Goal: Task Accomplishment & Management: Manage account settings

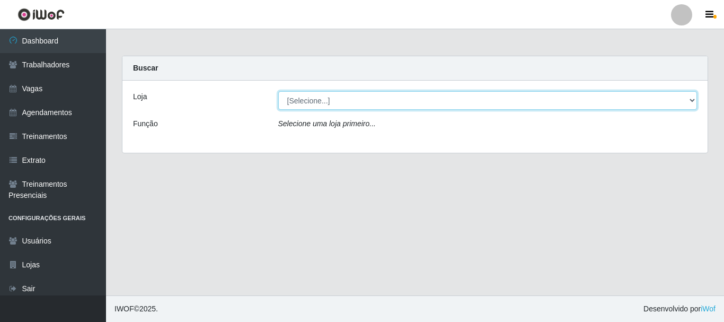
click at [338, 103] on select "[Selecione...] Glace Real Confeitaria" at bounding box center [487, 100] width 419 height 19
select select "445"
click at [278, 91] on select "[Selecione...] Glace Real Confeitaria" at bounding box center [487, 100] width 419 height 19
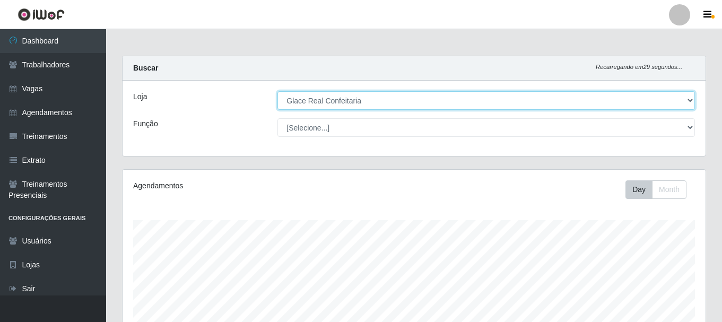
scroll to position [194, 0]
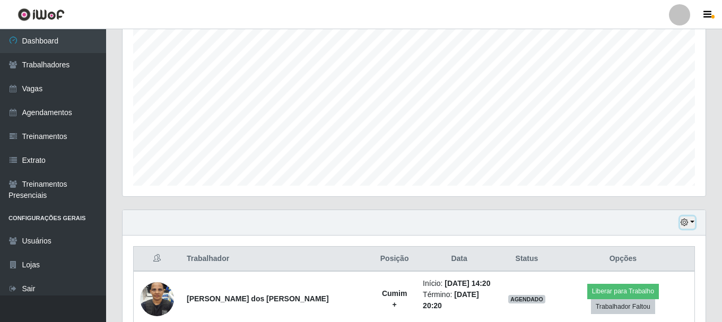
click at [690, 223] on button "button" at bounding box center [687, 222] width 15 height 12
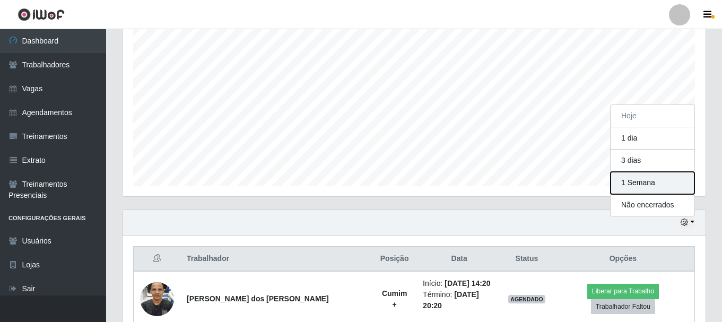
click at [660, 187] on button "1 Semana" at bounding box center [652, 183] width 84 height 22
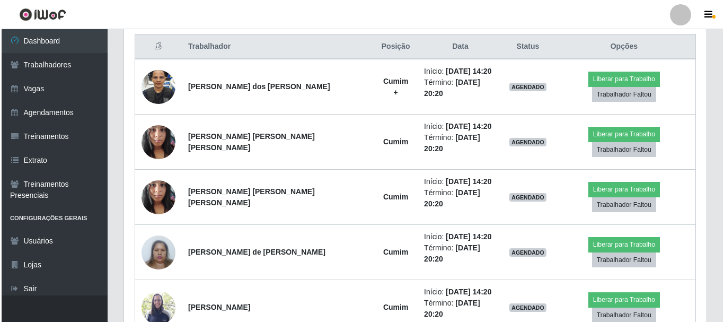
scroll to position [353, 0]
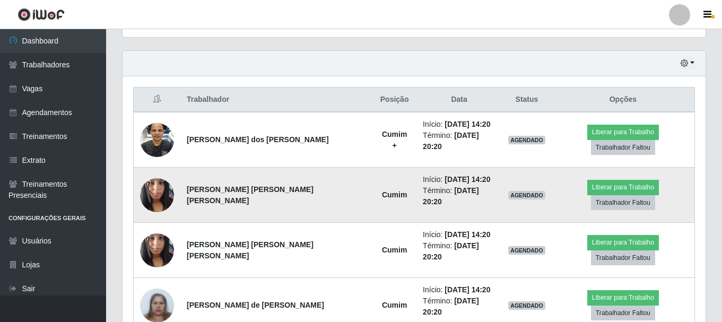
click at [164, 183] on img at bounding box center [157, 194] width 34 height 45
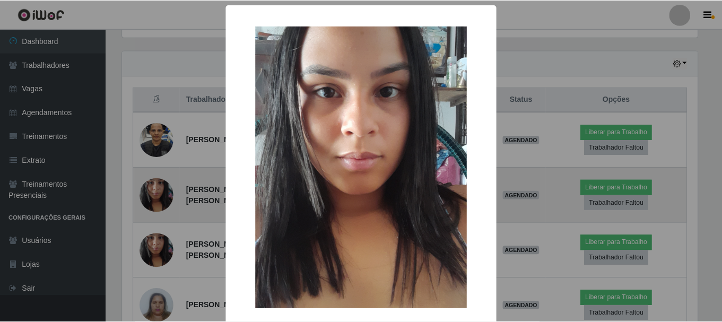
scroll to position [220, 577]
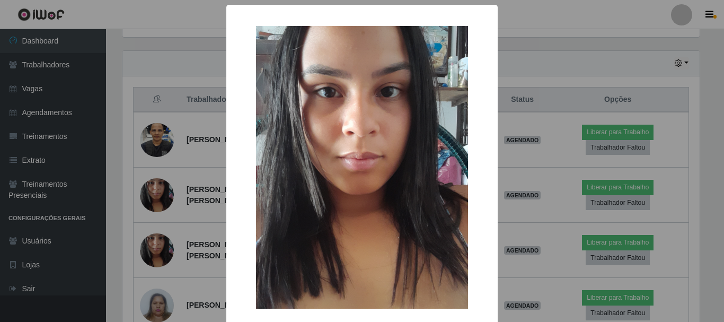
click at [190, 220] on div "× OK Cancel" at bounding box center [362, 161] width 724 height 322
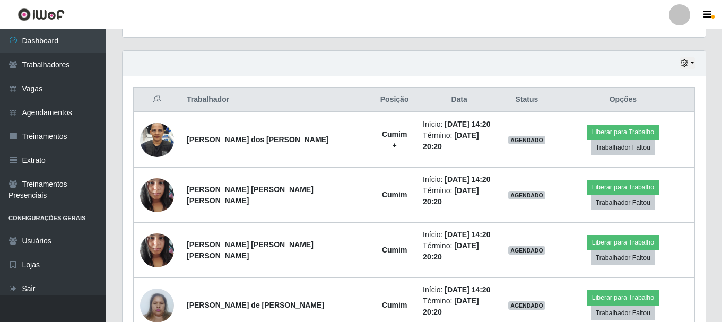
scroll to position [220, 583]
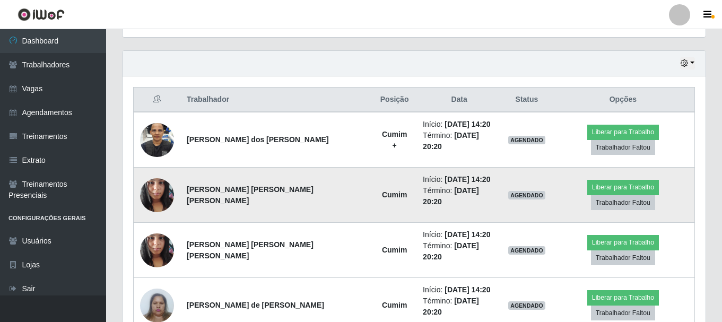
click at [164, 189] on img at bounding box center [157, 194] width 34 height 45
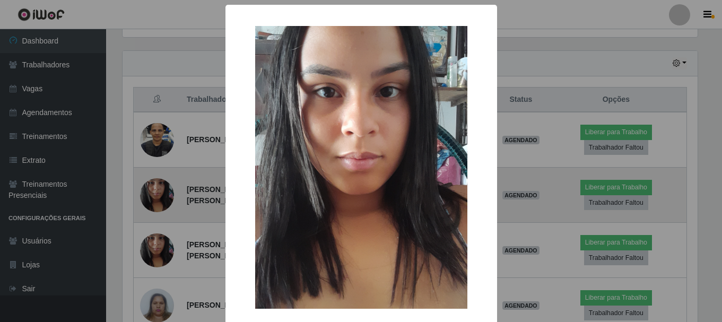
scroll to position [220, 577]
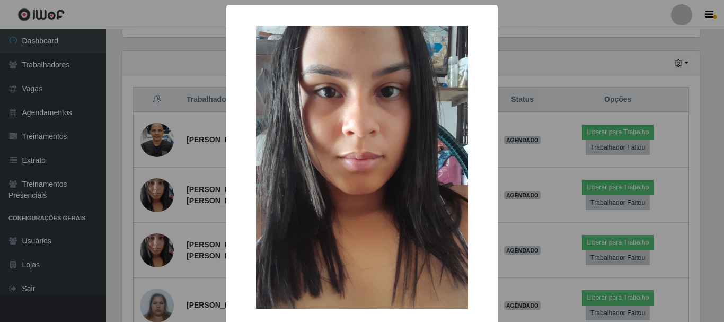
click at [207, 190] on div "× OK Cancel" at bounding box center [362, 161] width 724 height 322
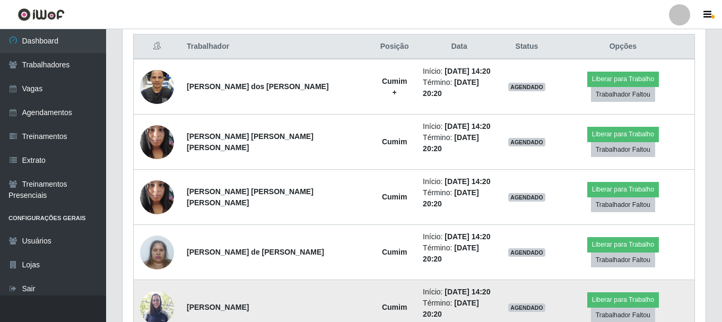
scroll to position [353, 0]
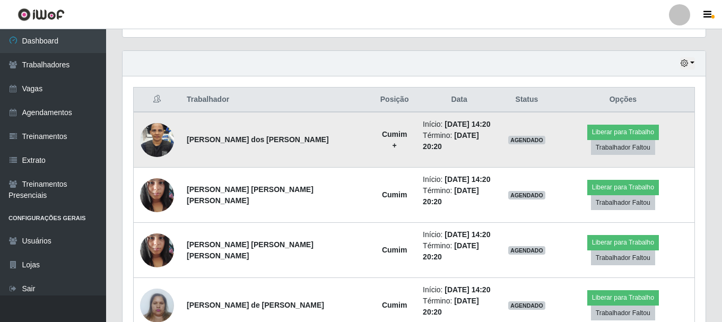
click at [163, 137] on img at bounding box center [157, 140] width 34 height 60
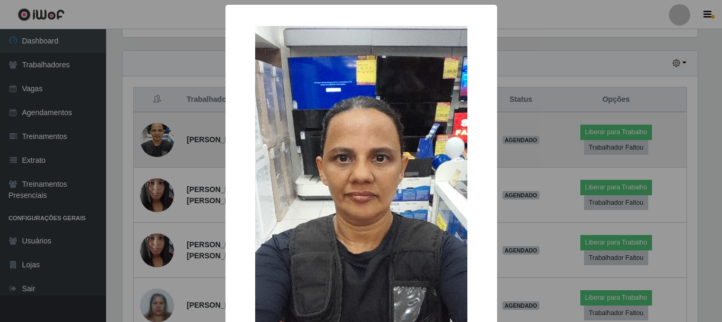
scroll to position [220, 577]
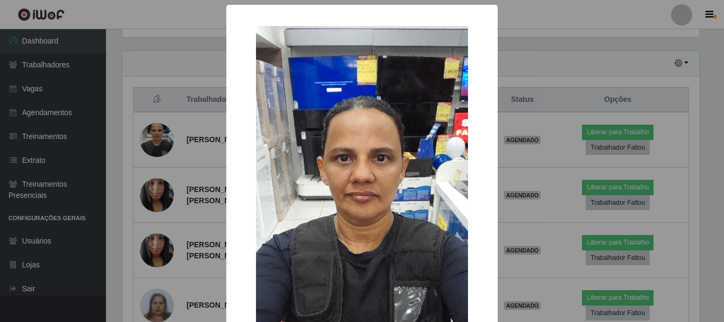
click at [204, 145] on div "× OK Cancel" at bounding box center [362, 161] width 724 height 322
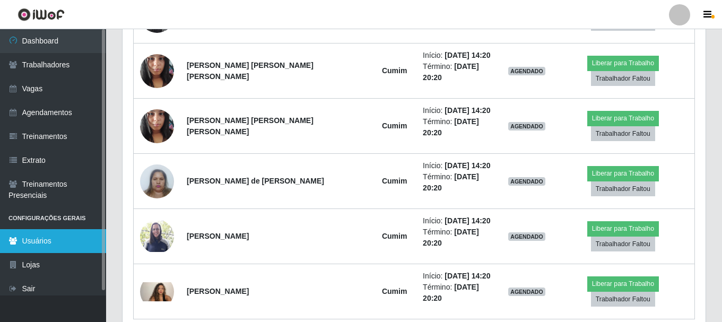
scroll to position [371, 0]
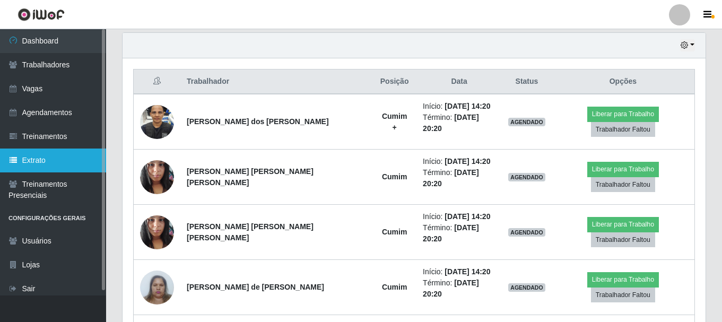
click at [61, 154] on link "Extrato" at bounding box center [53, 160] width 106 height 24
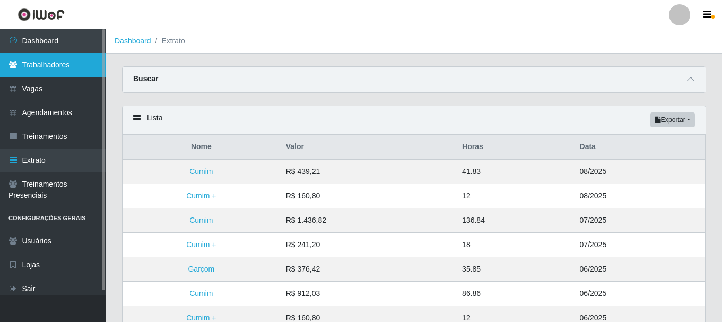
click at [81, 64] on link "Trabalhadores" at bounding box center [53, 65] width 106 height 24
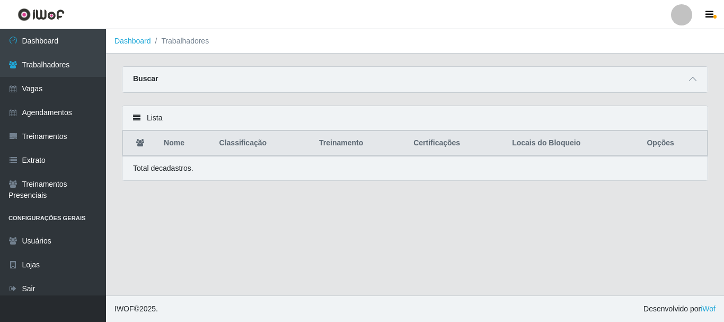
click at [137, 119] on icon at bounding box center [136, 117] width 7 height 7
click at [697, 73] on div at bounding box center [693, 79] width 13 height 12
click at [196, 171] on div "Total de cadastros." at bounding box center [415, 168] width 564 height 11
click at [183, 135] on th "Nome" at bounding box center [184, 143] width 55 height 25
click at [176, 145] on th "Nome" at bounding box center [184, 143] width 55 height 25
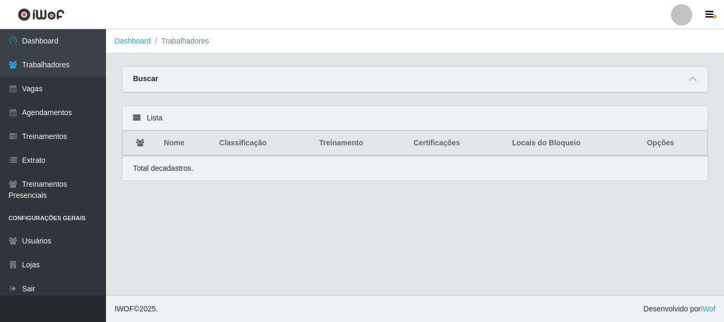
click at [127, 141] on th at bounding box center [140, 143] width 35 height 25
click at [138, 145] on icon at bounding box center [140, 142] width 8 height 7
click at [143, 121] on div "Lista" at bounding box center [414, 118] width 585 height 24
click at [141, 116] on div "Lista" at bounding box center [414, 118] width 585 height 24
click at [700, 76] on div "Buscar" at bounding box center [414, 79] width 585 height 25
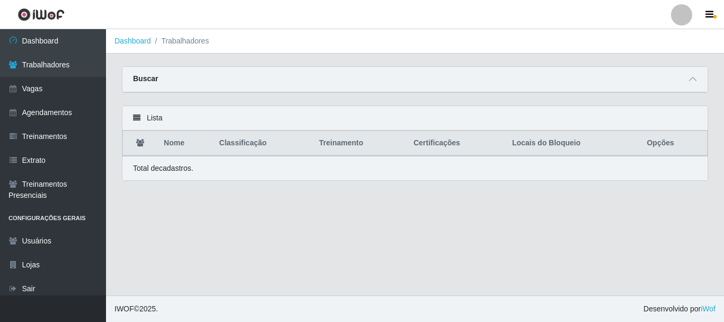
click at [683, 79] on div "Buscar" at bounding box center [414, 79] width 585 height 25
click at [689, 80] on span at bounding box center [693, 79] width 13 height 12
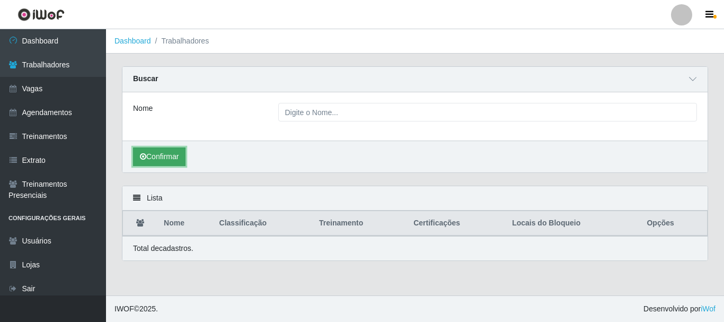
click at [163, 157] on button "Confirmar" at bounding box center [159, 156] width 52 height 19
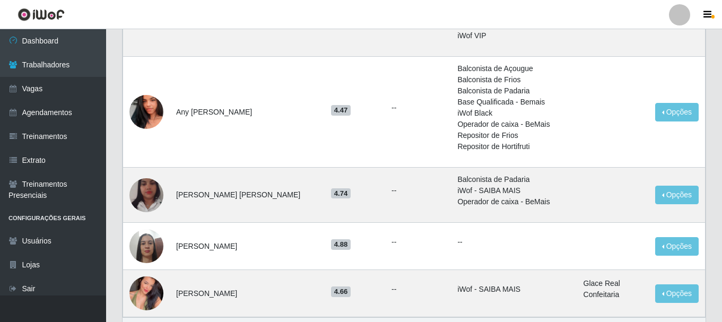
scroll to position [1159, 0]
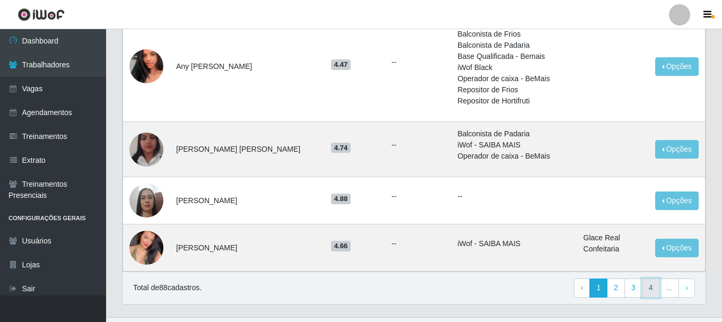
click at [653, 278] on link "4" at bounding box center [651, 287] width 18 height 19
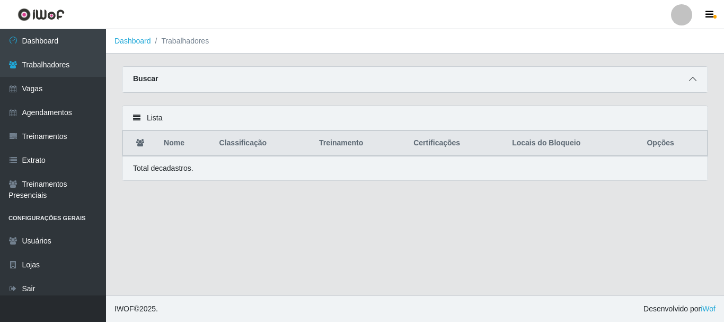
click at [689, 85] on span at bounding box center [693, 79] width 13 height 12
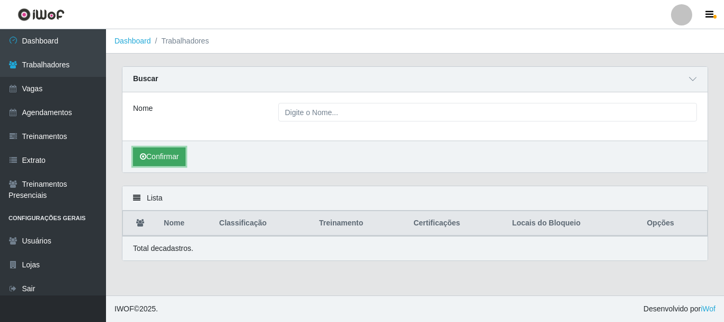
click at [170, 157] on button "Confirmar" at bounding box center [159, 156] width 52 height 19
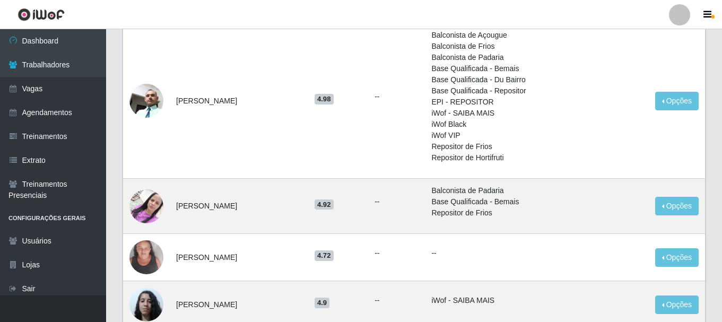
scroll to position [1011, 0]
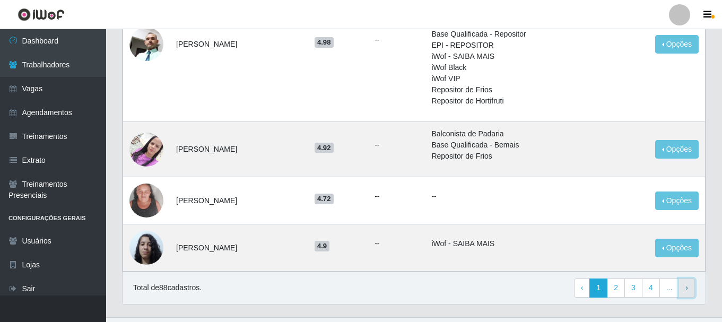
click at [686, 283] on span "›" at bounding box center [686, 287] width 3 height 8
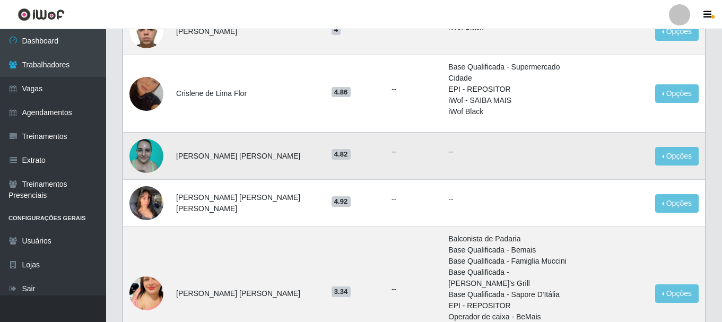
scroll to position [53, 0]
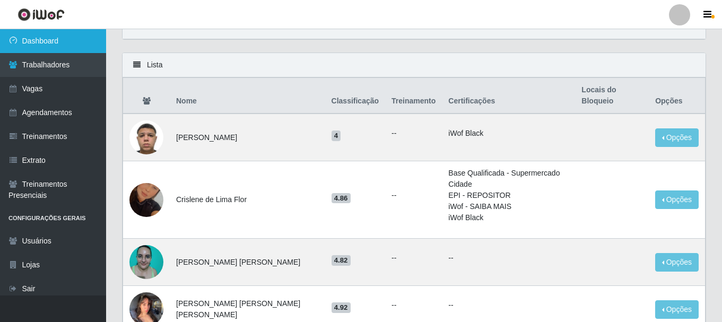
click at [64, 47] on link "Dashboard" at bounding box center [53, 41] width 106 height 24
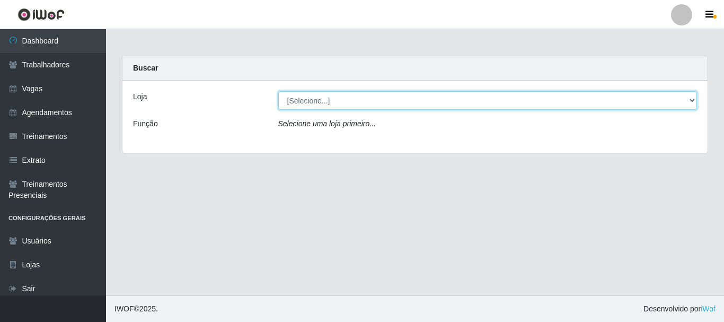
click at [406, 101] on select "[Selecione...] Glace Real Confeitaria" at bounding box center [487, 100] width 419 height 19
select select "445"
click at [278, 91] on select "[Selecione...] Glace Real Confeitaria" at bounding box center [487, 100] width 419 height 19
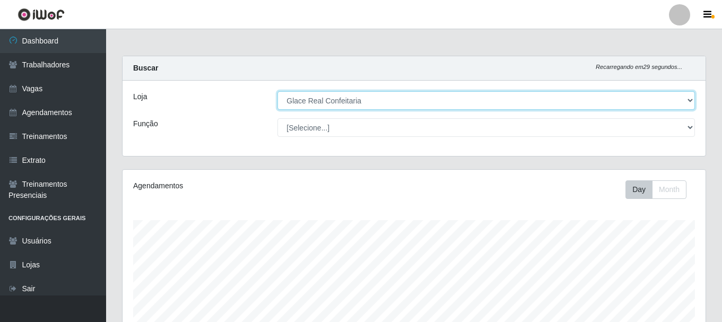
scroll to position [194, 0]
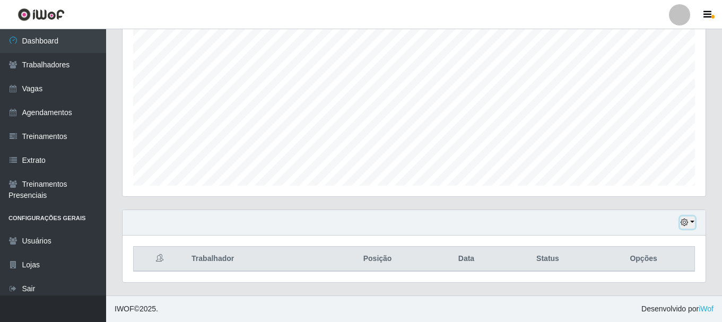
click at [692, 226] on button "button" at bounding box center [687, 222] width 15 height 12
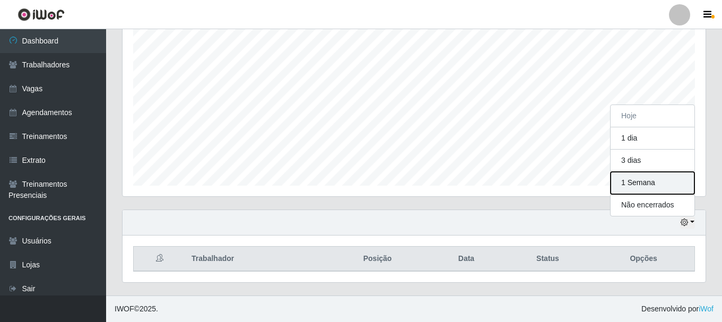
click at [647, 185] on button "1 Semana" at bounding box center [652, 183] width 84 height 22
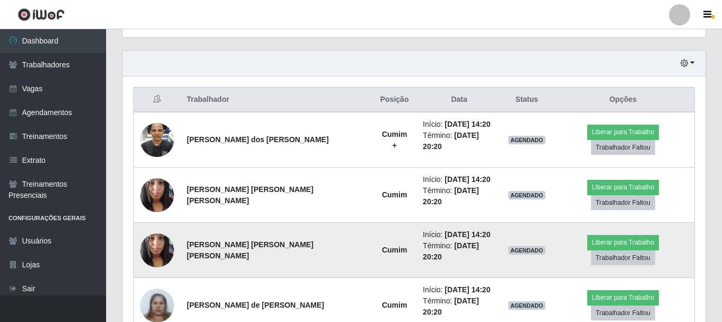
scroll to position [87, 0]
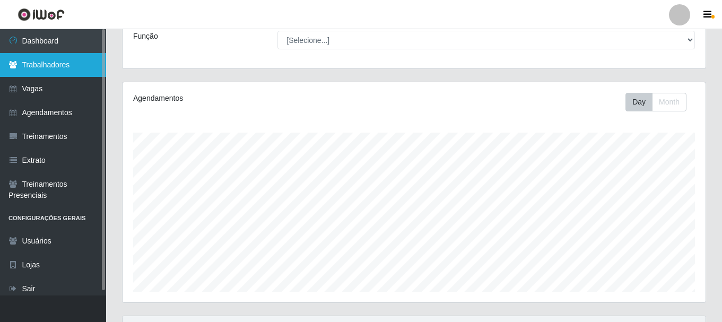
click at [64, 68] on link "Trabalhadores" at bounding box center [53, 65] width 106 height 24
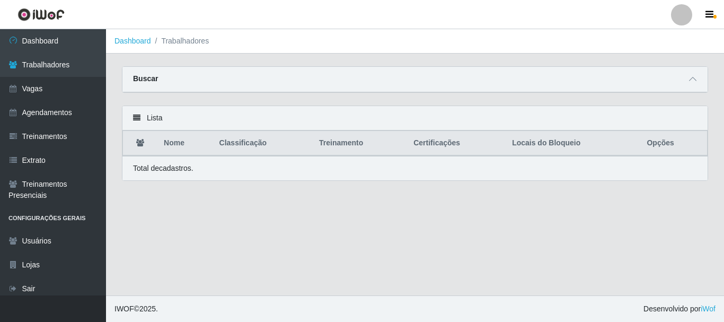
click at [172, 83] on div "Buscar" at bounding box center [414, 79] width 585 height 25
click at [692, 83] on icon at bounding box center [692, 78] width 7 height 7
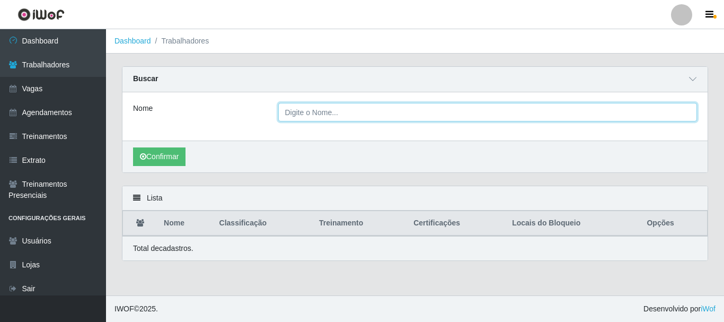
click at [379, 111] on input "Nome" at bounding box center [487, 112] width 419 height 19
type input "esmeralda"
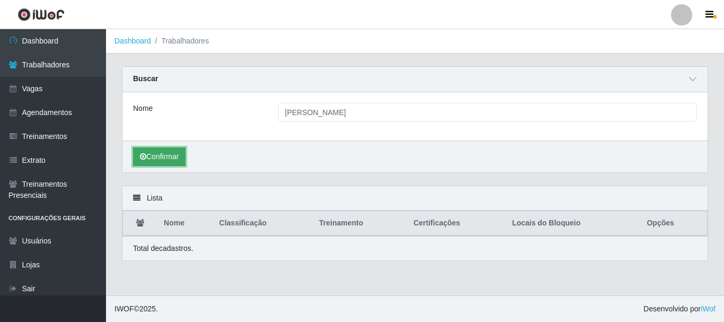
click at [177, 154] on button "Confirmar" at bounding box center [159, 156] width 52 height 19
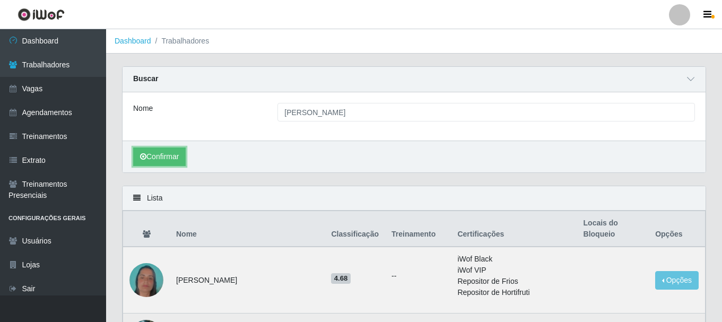
scroll to position [106, 0]
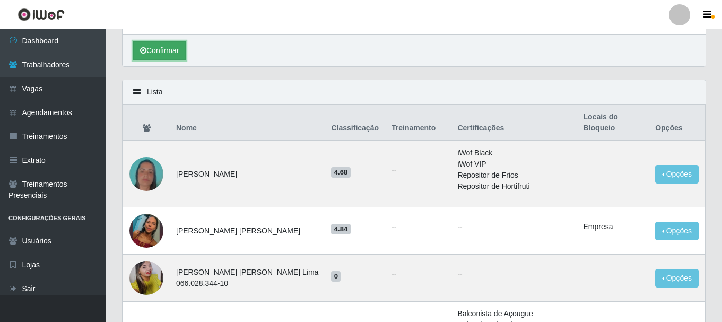
click at [183, 51] on button "Confirmar" at bounding box center [159, 50] width 52 height 19
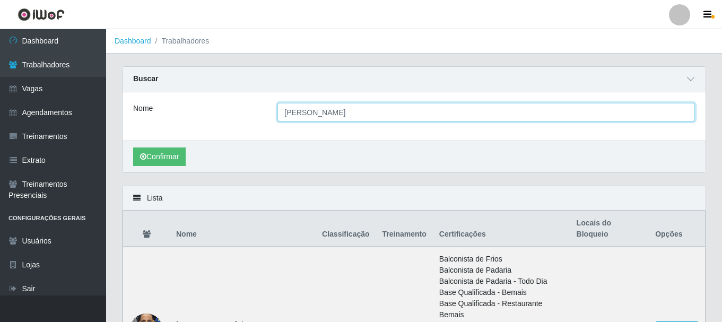
click at [323, 116] on input "esmeralda" at bounding box center [485, 112] width 417 height 19
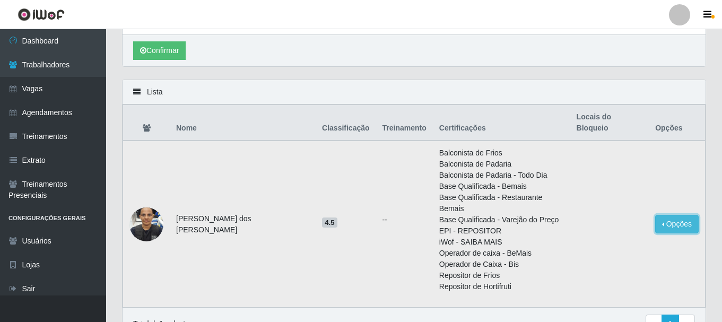
click at [665, 215] on button "Opções" at bounding box center [676, 224] width 43 height 19
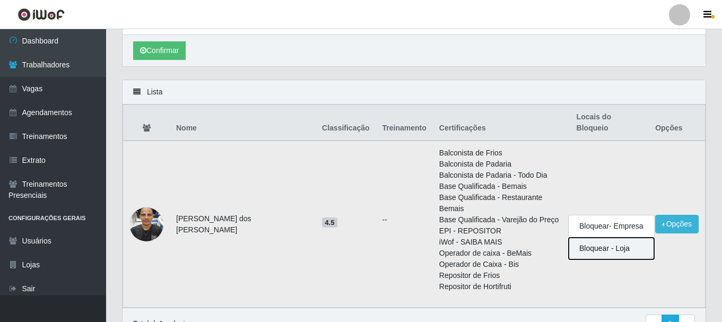
click at [604, 238] on button "Bloquear - Loja" at bounding box center [610, 249] width 85 height 22
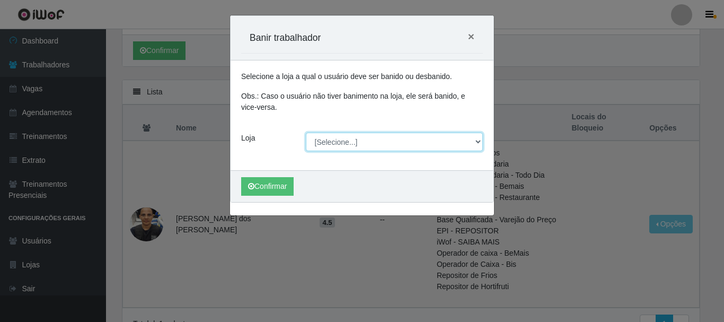
click at [349, 146] on select "[Selecione...] Glace Real Confeitaria" at bounding box center [395, 142] width 178 height 19
select select "445"
click at [306, 133] on select "[Selecione...] Glace Real Confeitaria" at bounding box center [395, 142] width 178 height 19
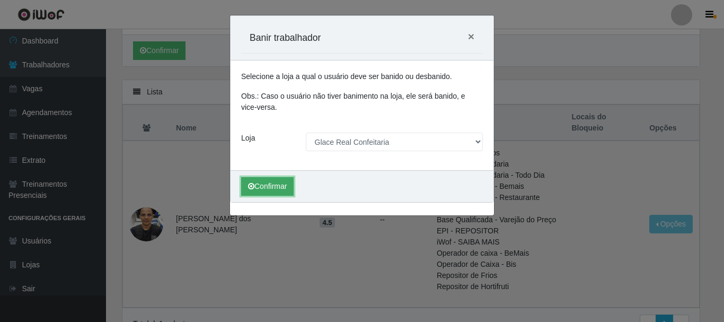
click at [270, 190] on button "Confirmar" at bounding box center [267, 186] width 52 height 19
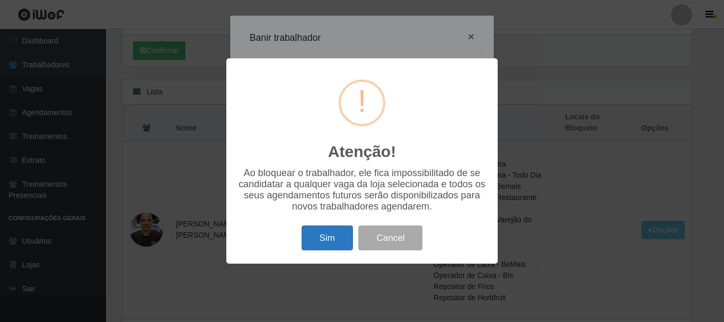
click at [329, 241] on button "Sim" at bounding box center [327, 237] width 51 height 25
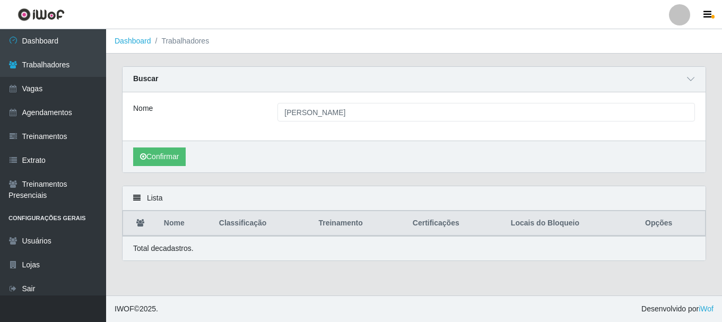
scroll to position [0, 0]
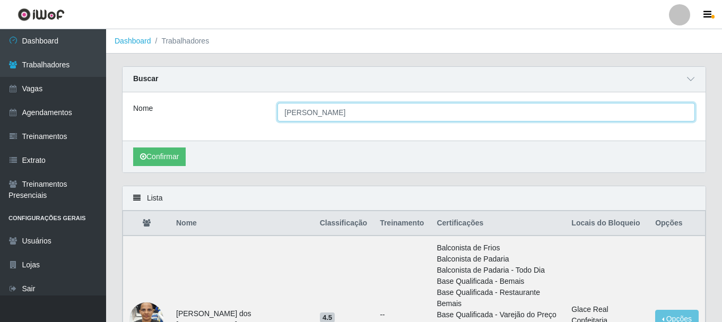
click at [327, 115] on input "esmeralda" at bounding box center [485, 112] width 417 height 19
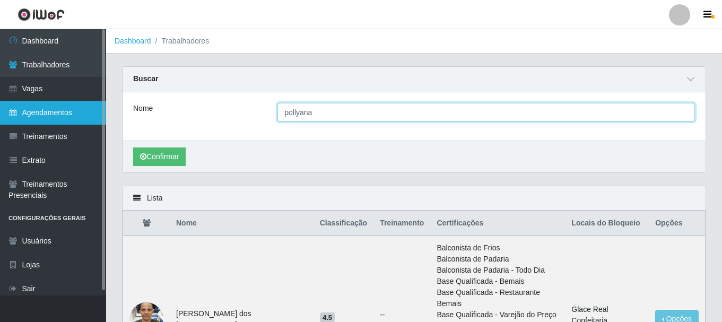
type input "pollyana"
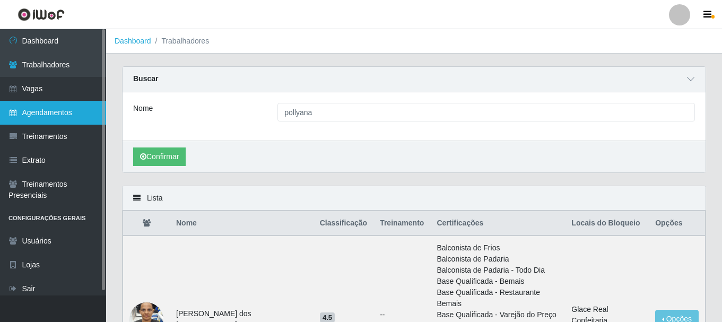
click at [33, 107] on link "Agendamentos" at bounding box center [53, 113] width 106 height 24
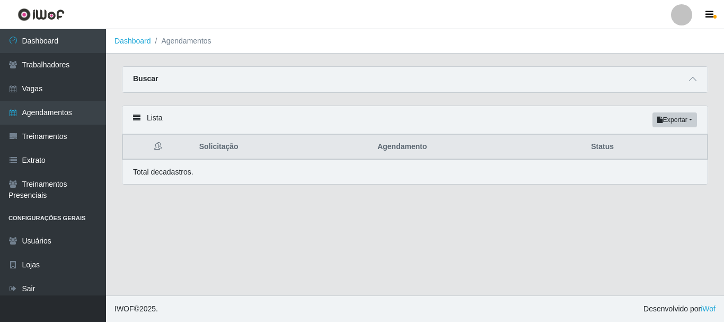
click at [471, 71] on div "Buscar" at bounding box center [414, 79] width 585 height 25
click at [470, 79] on div "Buscar" at bounding box center [414, 79] width 585 height 25
click at [696, 78] on icon at bounding box center [692, 78] width 7 height 7
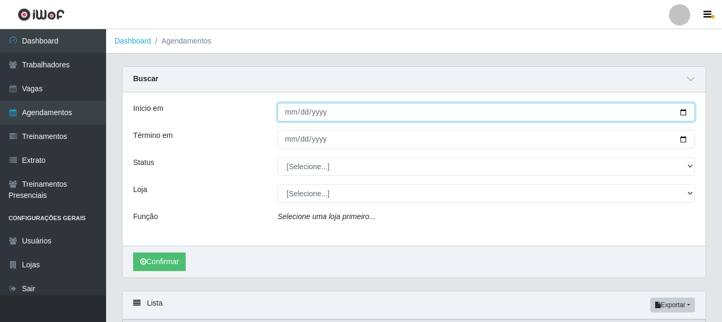
click at [289, 112] on input "Início em" at bounding box center [485, 112] width 417 height 19
type input "2025-08-01"
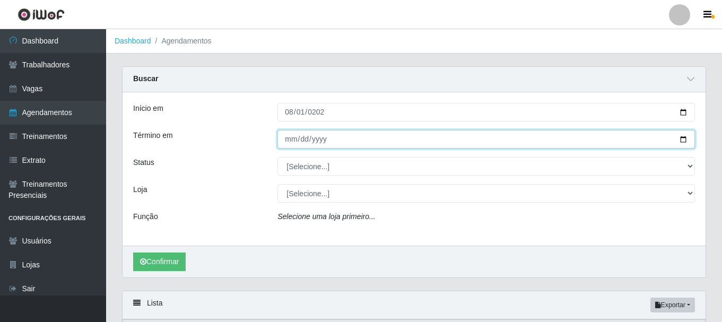
click at [285, 140] on input "Término em" at bounding box center [485, 139] width 417 height 19
type input "2025-08-15"
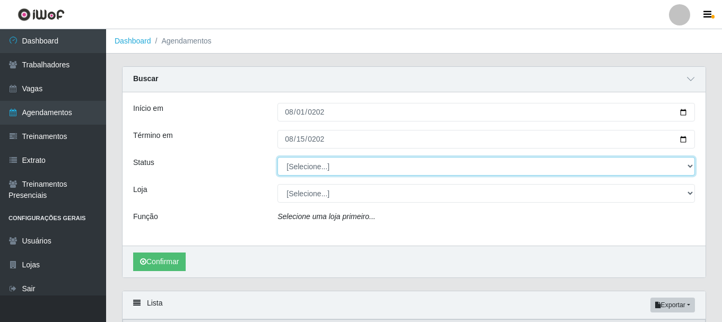
click at [338, 165] on select "[Selecione...] AGENDADO AGUARDANDO LIBERAR EM ANDAMENTO EM REVISÃO FINALIZADO C…" at bounding box center [485, 166] width 417 height 19
select select "FINALIZADO"
click at [277, 157] on select "[Selecione...] AGENDADO AGUARDANDO LIBERAR EM ANDAMENTO EM REVISÃO FINALIZADO C…" at bounding box center [485, 166] width 417 height 19
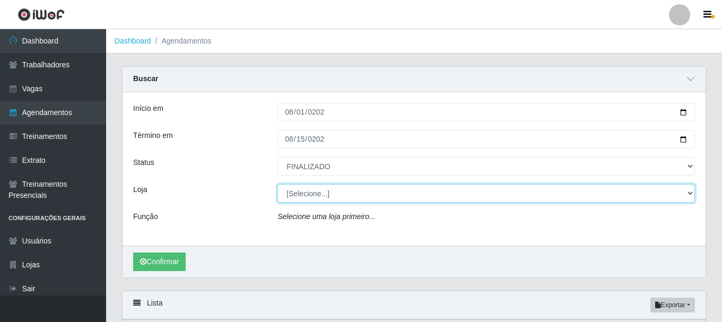
click at [307, 195] on select "[Selecione...] Glace Real Confeitaria" at bounding box center [485, 193] width 417 height 19
select select "445"
click at [277, 185] on select "[Selecione...] Glace Real Confeitaria" at bounding box center [485, 193] width 417 height 19
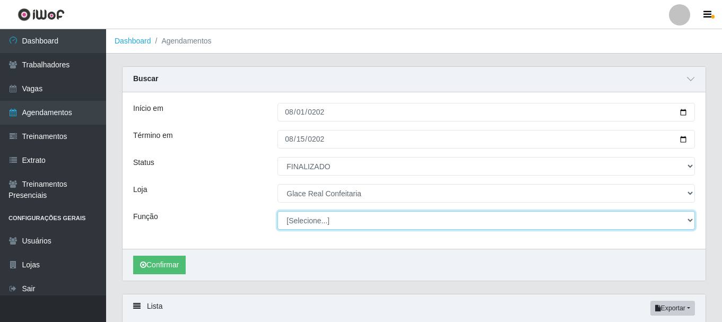
click at [328, 223] on select "[Selecione...] ASG ASG + ASG ++ Auxiliar de Cozinha Auxiliar de Cozinha + Auxil…" at bounding box center [485, 220] width 417 height 19
select select "17"
click at [277, 212] on select "[Selecione...] ASG ASG + ASG ++ Auxiliar de Cozinha Auxiliar de Cozinha + Auxil…" at bounding box center [485, 220] width 417 height 19
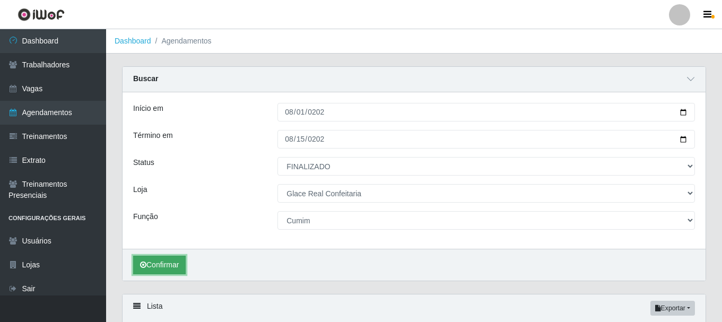
click at [166, 262] on button "Confirmar" at bounding box center [159, 265] width 52 height 19
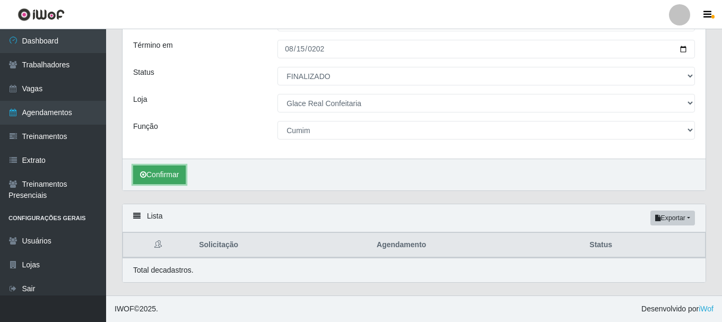
click at [162, 176] on button "Confirmar" at bounding box center [159, 174] width 52 height 19
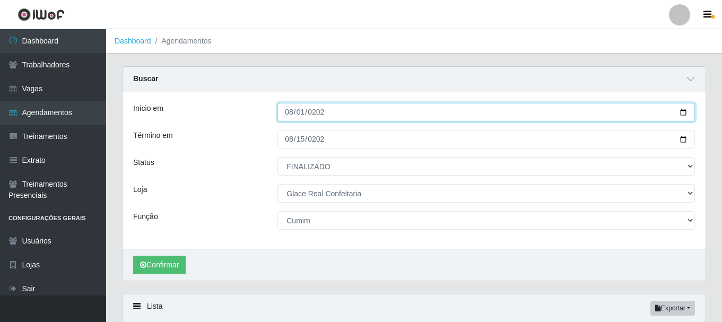
click at [290, 115] on input "2025-08-01" at bounding box center [485, 112] width 417 height 19
type input "2025-08-10"
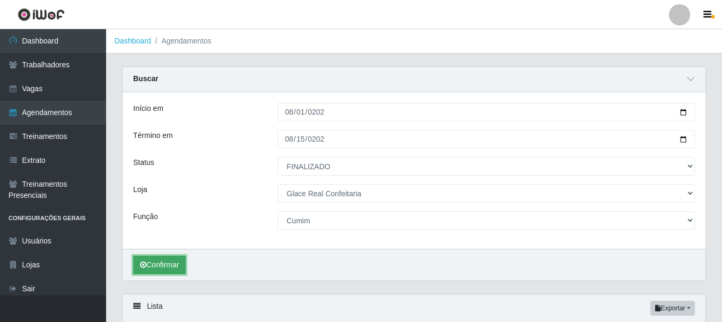
click at [159, 261] on button "Confirmar" at bounding box center [159, 265] width 52 height 19
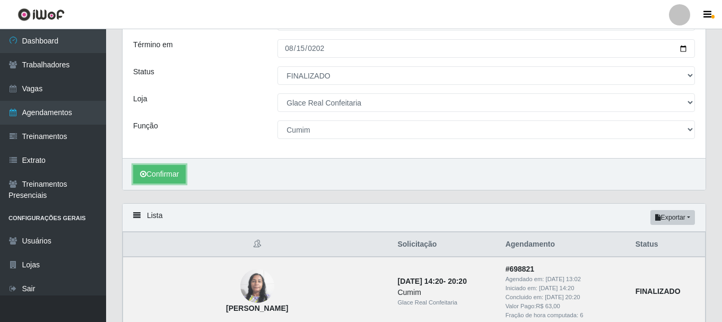
scroll to position [356, 0]
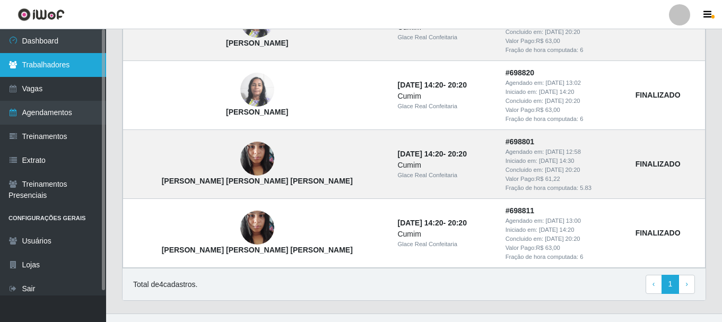
click at [58, 63] on link "Trabalhadores" at bounding box center [53, 65] width 106 height 24
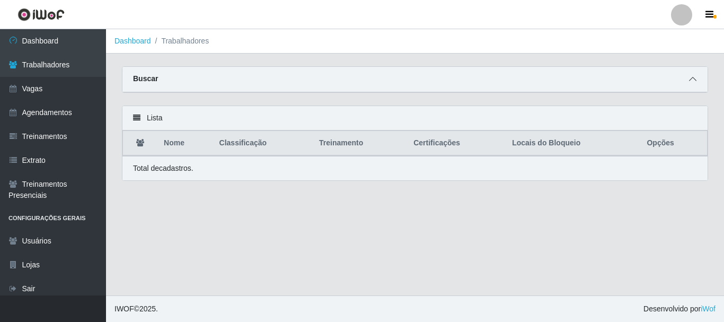
click at [688, 81] on span at bounding box center [693, 79] width 13 height 12
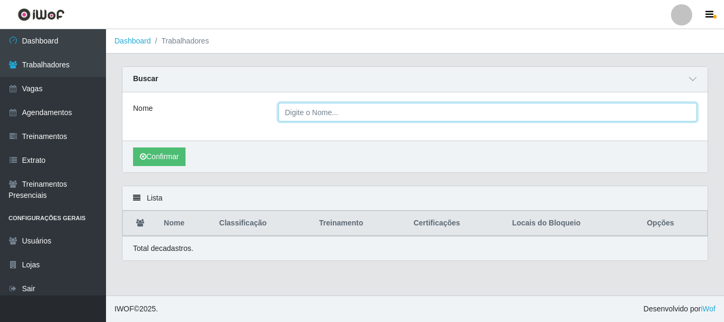
click at [363, 104] on input "Nome" at bounding box center [487, 112] width 419 height 19
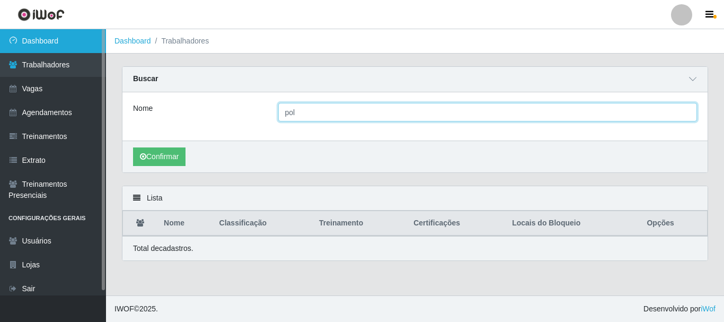
type input "pol"
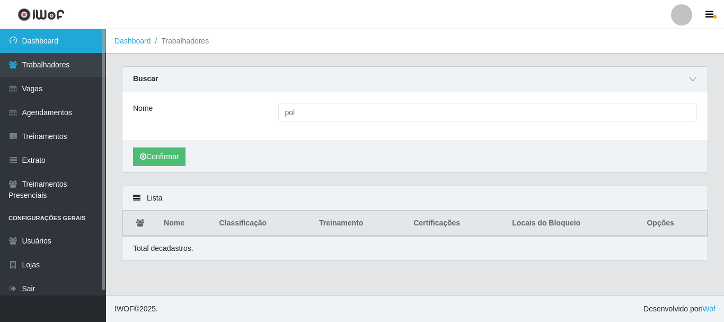
click at [60, 46] on link "Dashboard" at bounding box center [53, 41] width 106 height 24
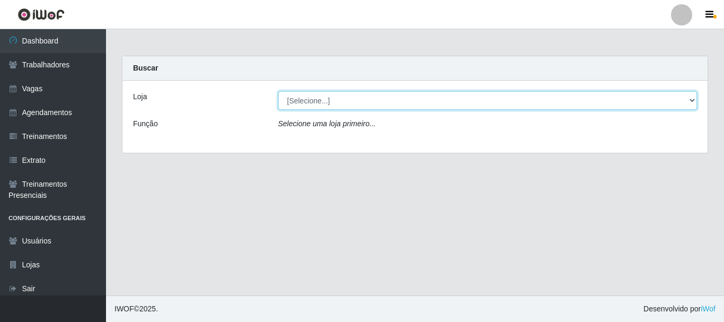
click at [366, 98] on select "[Selecione...] Glace Real Confeitaria" at bounding box center [487, 100] width 419 height 19
select select "445"
click at [278, 91] on select "[Selecione...] Glace Real Confeitaria" at bounding box center [487, 100] width 419 height 19
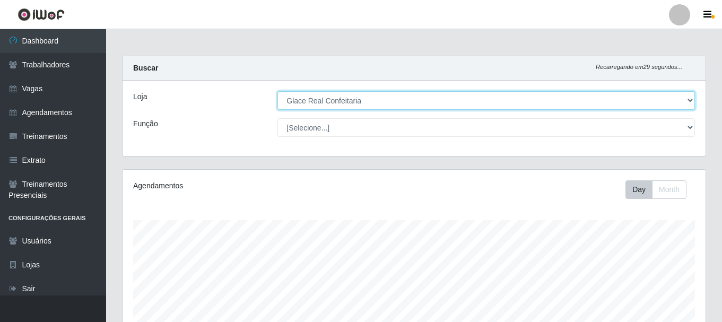
scroll to position [194, 0]
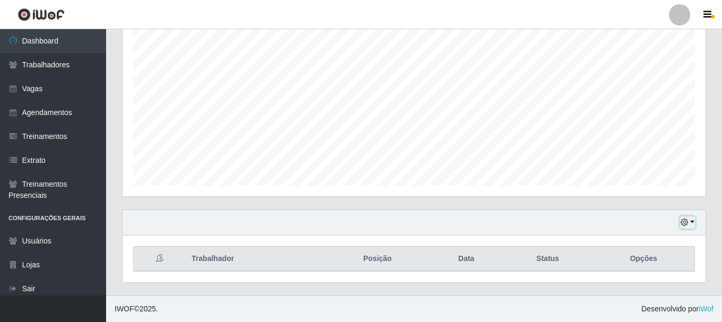
click at [690, 218] on button "button" at bounding box center [687, 222] width 15 height 12
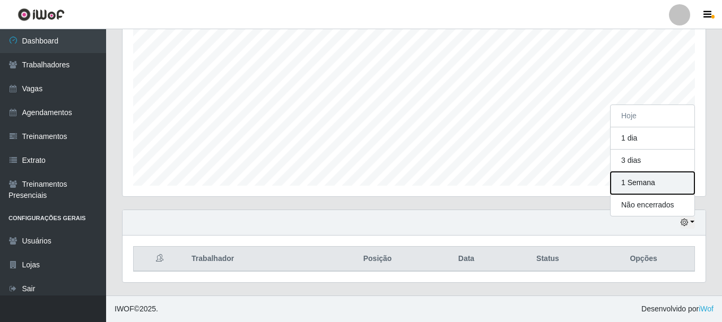
click at [639, 175] on button "1 Semana" at bounding box center [652, 183] width 84 height 22
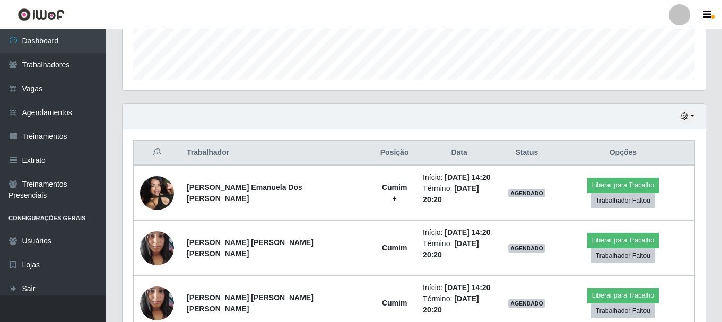
scroll to position [353, 0]
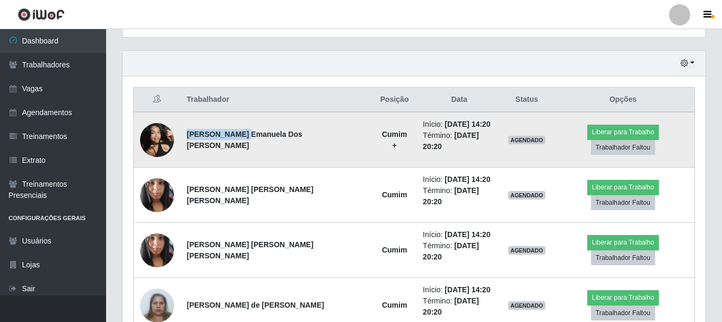
drag, startPoint x: 189, startPoint y: 137, endPoint x: 247, endPoint y: 136, distance: 57.8
click at [247, 136] on strong "Maria Emanuela Dos Santos Pereira" at bounding box center [245, 140] width 116 height 20
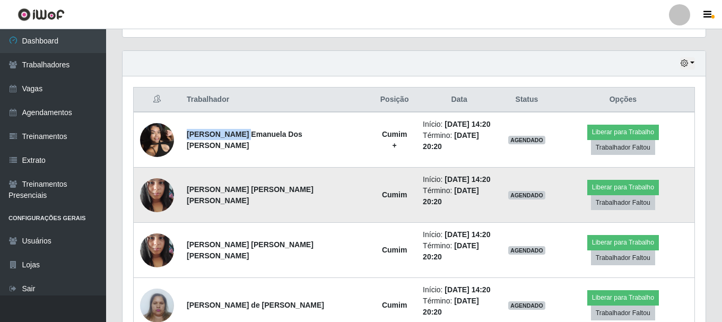
copy strong "Maria Emanuela"
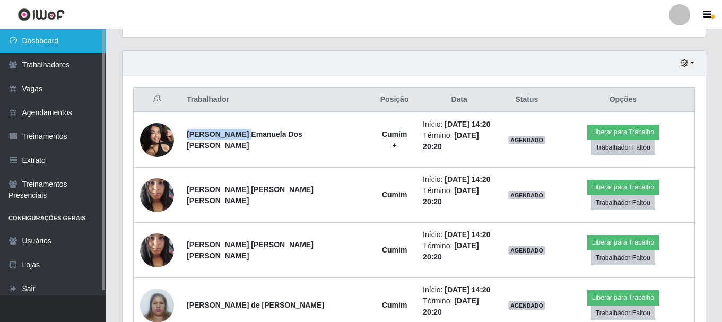
click at [51, 43] on link "Dashboard" at bounding box center [53, 41] width 106 height 24
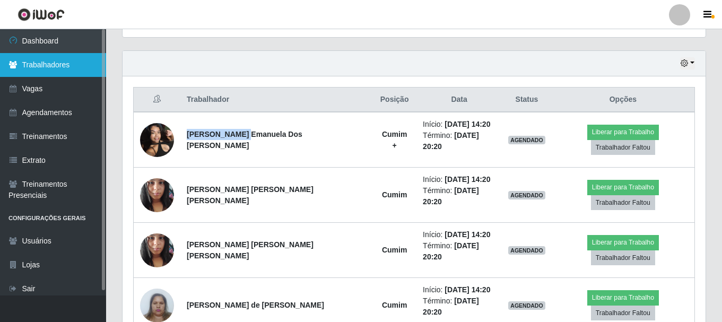
click at [52, 65] on link "Trabalhadores" at bounding box center [53, 65] width 106 height 24
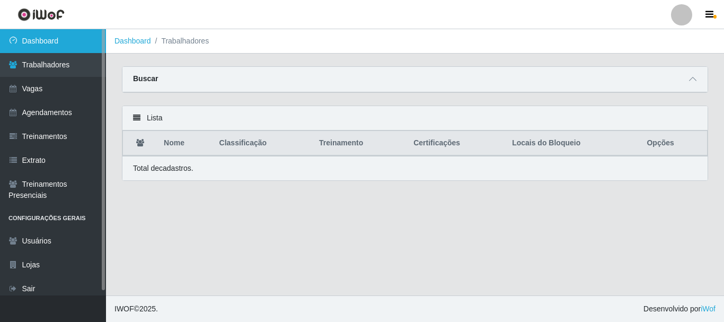
click at [56, 42] on link "Dashboard" at bounding box center [53, 41] width 106 height 24
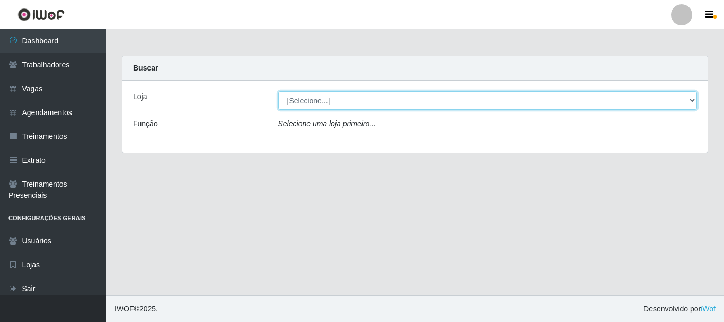
click at [357, 97] on select "[Selecione...] Glace Real Confeitaria" at bounding box center [487, 100] width 419 height 19
select select "445"
click at [278, 91] on select "[Selecione...] Glace Real Confeitaria" at bounding box center [487, 100] width 419 height 19
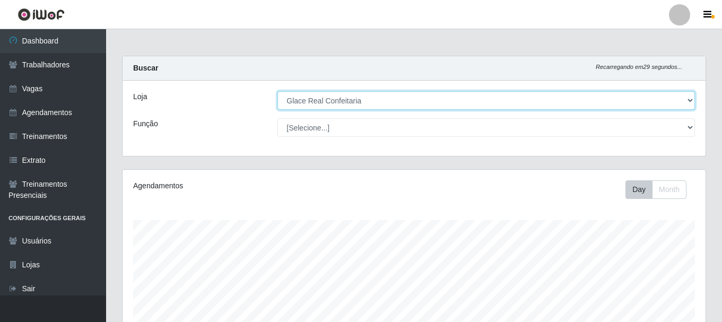
scroll to position [220, 583]
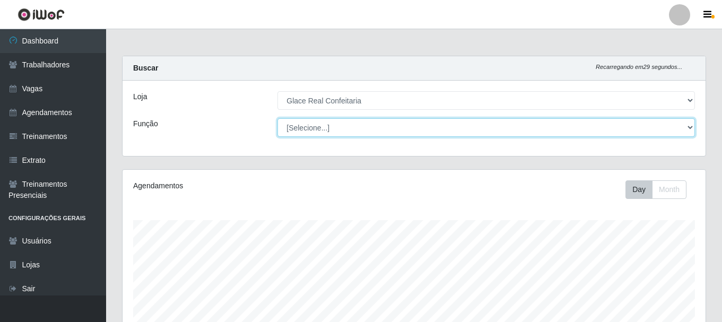
click at [343, 129] on select "[Selecione...] ASG ASG + ASG ++ Auxiliar de Cozinha Auxiliar de Cozinha + Auxil…" at bounding box center [485, 127] width 417 height 19
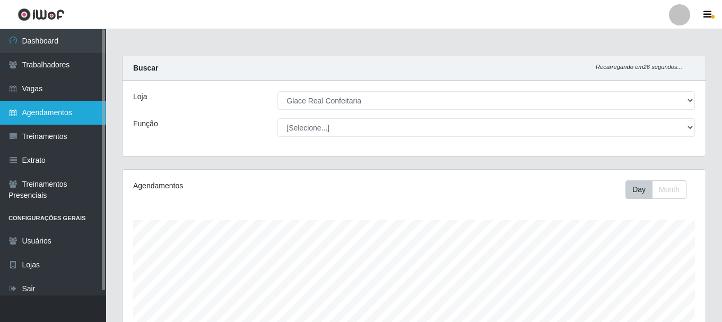
click at [58, 121] on link "Agendamentos" at bounding box center [53, 113] width 106 height 24
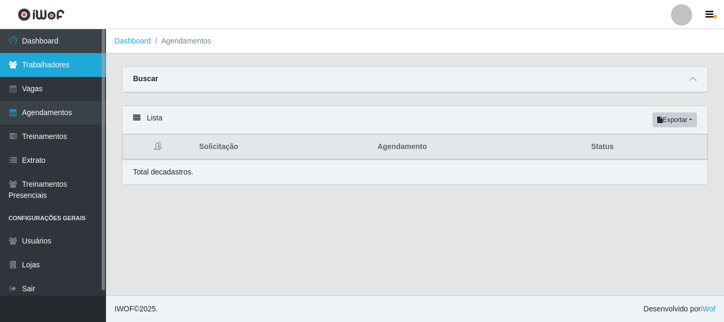
click at [62, 67] on link "Trabalhadores" at bounding box center [53, 65] width 106 height 24
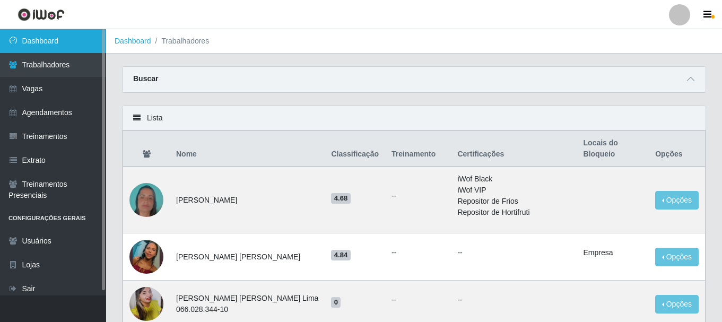
click at [65, 48] on link "Dashboard" at bounding box center [53, 41] width 106 height 24
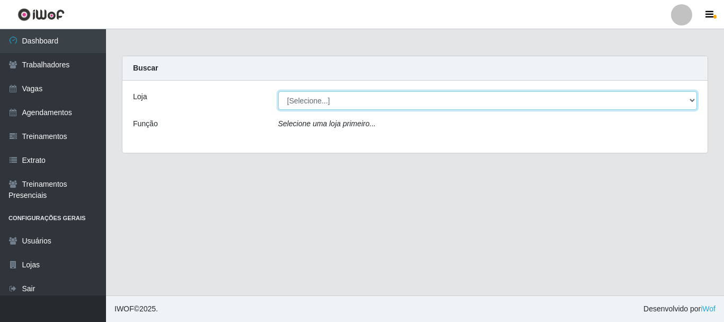
click at [657, 104] on select "[Selecione...] Glace Real Confeitaria" at bounding box center [487, 100] width 419 height 19
select select "445"
click at [278, 91] on select "[Selecione...] Glace Real Confeitaria" at bounding box center [487, 100] width 419 height 19
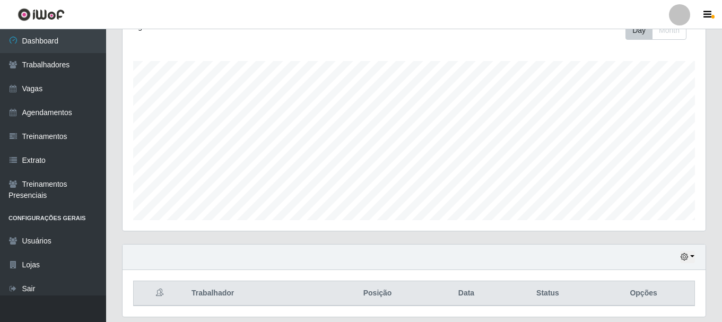
scroll to position [194, 0]
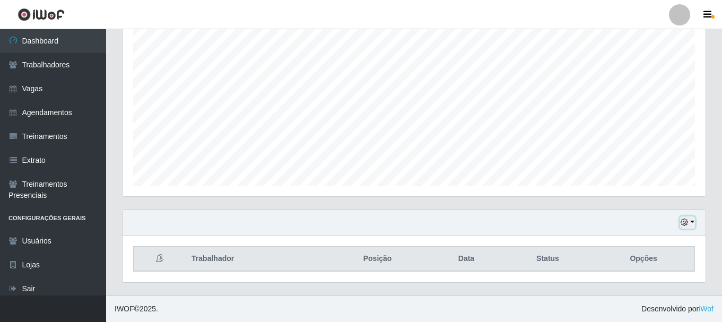
click at [694, 222] on button "button" at bounding box center [687, 222] width 15 height 12
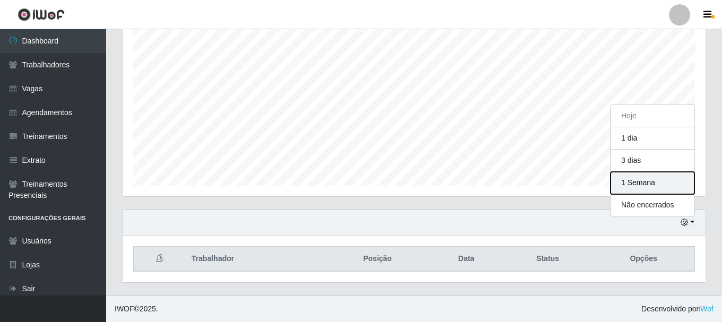
click at [654, 191] on button "1 Semana" at bounding box center [652, 183] width 84 height 22
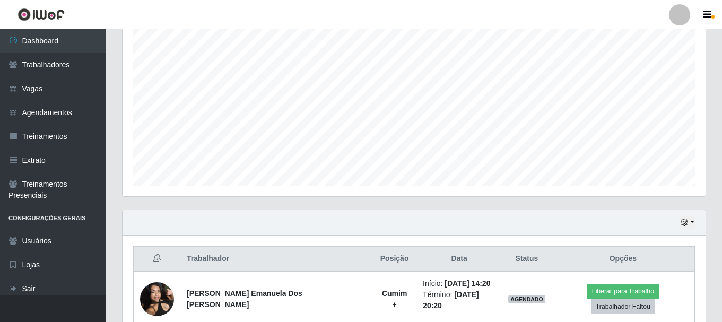
scroll to position [353, 0]
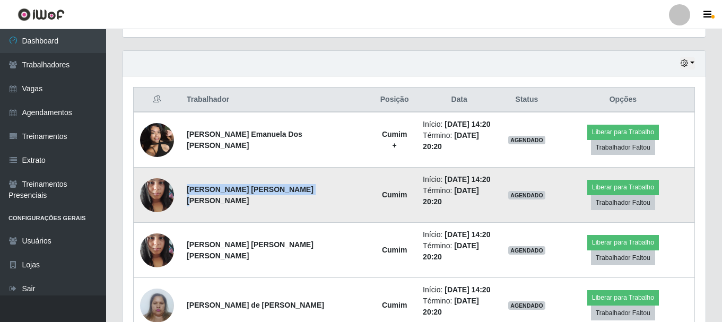
drag, startPoint x: 190, startPoint y: 183, endPoint x: 297, endPoint y: 183, distance: 107.1
click at [297, 185] on strong "Polyana Jordão Lopes da Silva" at bounding box center [250, 195] width 127 height 20
copy strong "Polyana Jordão Lopes da Silva"
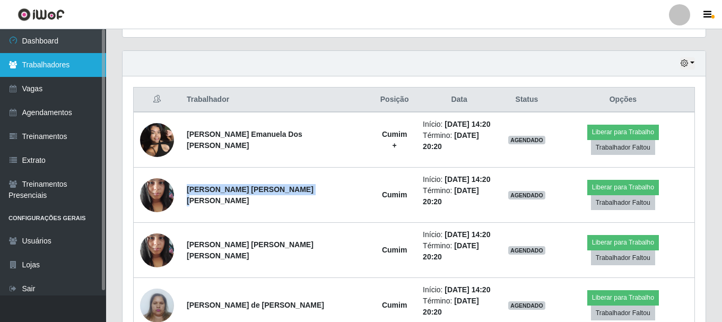
click at [66, 66] on link "Trabalhadores" at bounding box center [53, 65] width 106 height 24
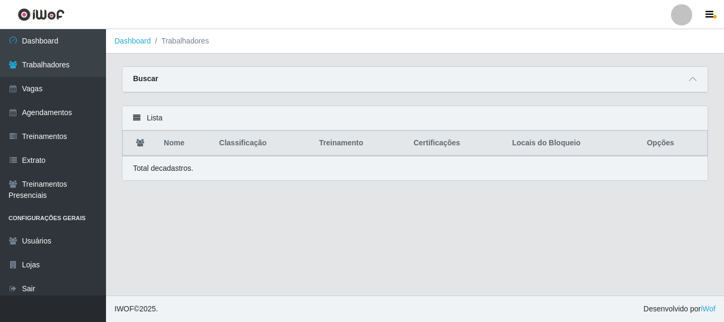
click at [676, 80] on div "Buscar" at bounding box center [414, 79] width 585 height 25
click at [686, 80] on div "Buscar" at bounding box center [414, 79] width 585 height 25
click at [699, 80] on span at bounding box center [693, 79] width 13 height 12
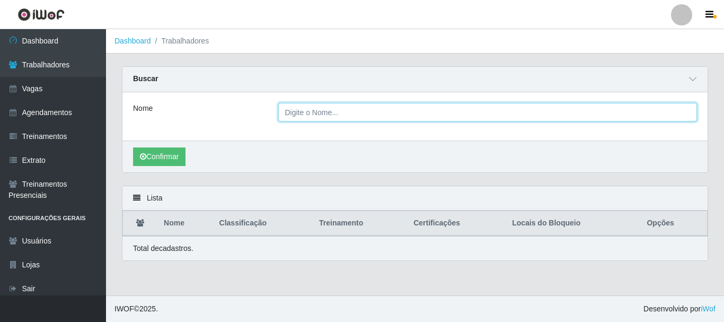
click at [345, 120] on input "Nome" at bounding box center [487, 112] width 419 height 19
paste input "Polyana Jordão Lopes da Silva"
type input "Polyana Jordão Lopes da Silva"
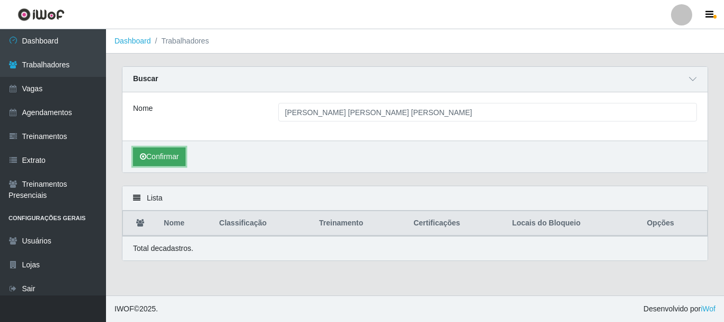
click at [169, 157] on button "Confirmar" at bounding box center [159, 156] width 52 height 19
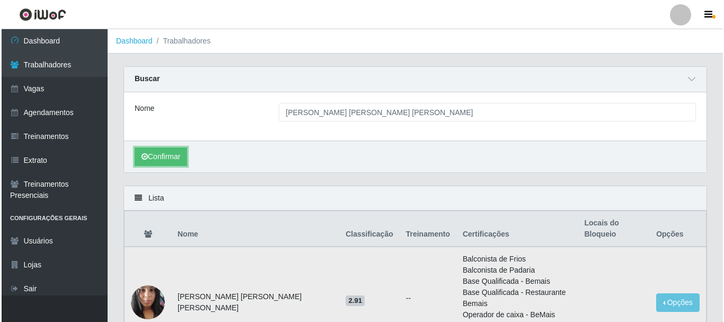
scroll to position [86, 0]
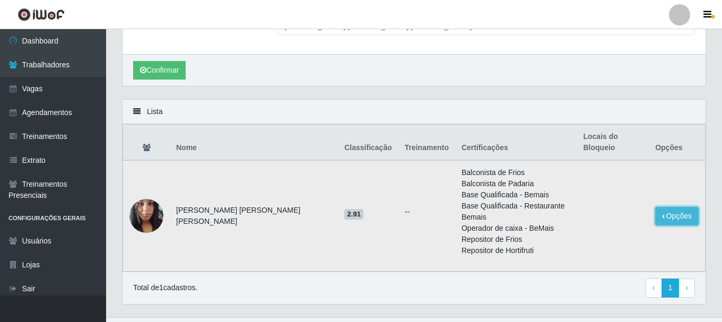
click at [691, 207] on button "Opções" at bounding box center [676, 216] width 43 height 19
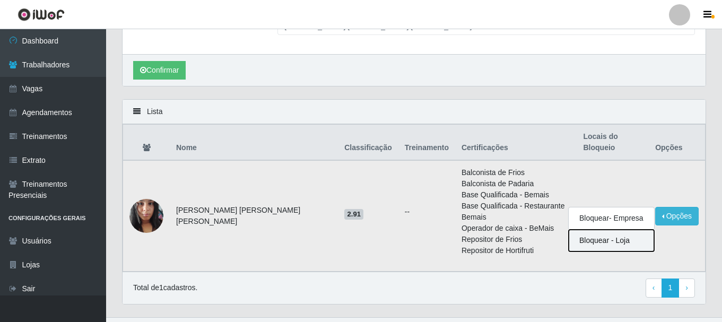
click at [593, 230] on button "Bloquear - Loja" at bounding box center [610, 241] width 85 height 22
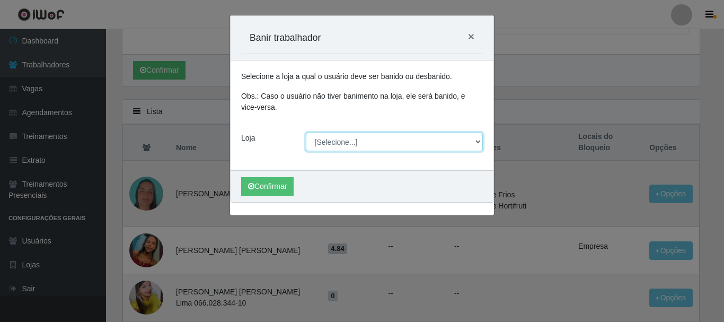
click at [335, 144] on select "[Selecione...] Glace Real Confeitaria" at bounding box center [395, 142] width 178 height 19
select select "445"
click at [306, 133] on select "[Selecione...] Glace Real Confeitaria" at bounding box center [395, 142] width 178 height 19
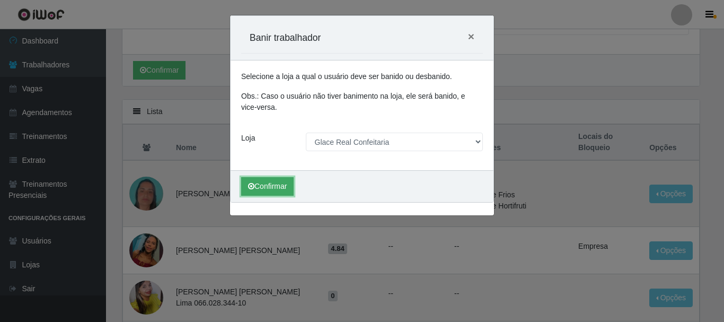
click at [279, 185] on button "Confirmar" at bounding box center [267, 186] width 52 height 19
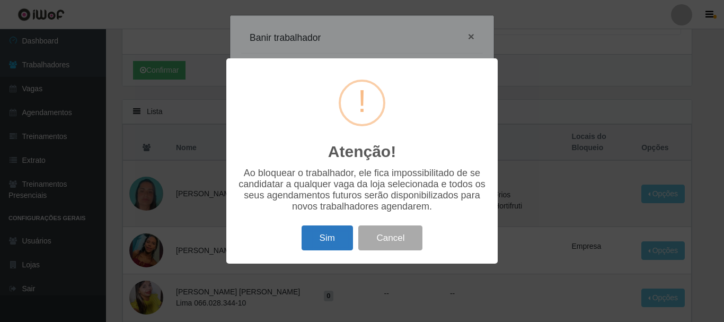
click at [317, 246] on button "Sim" at bounding box center [327, 237] width 51 height 25
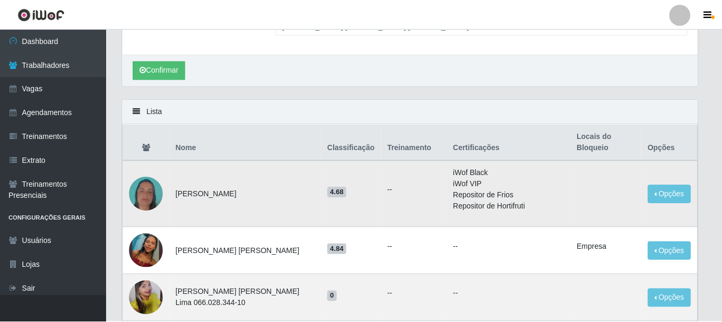
scroll to position [0, 0]
